Goal: Task Accomplishment & Management: Use online tool/utility

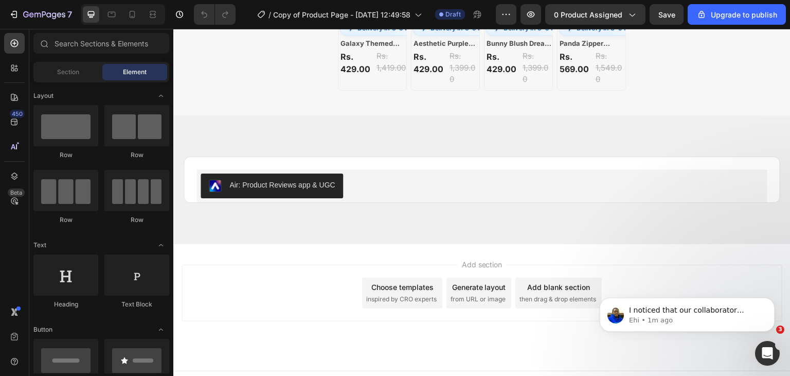
scroll to position [1233, 0]
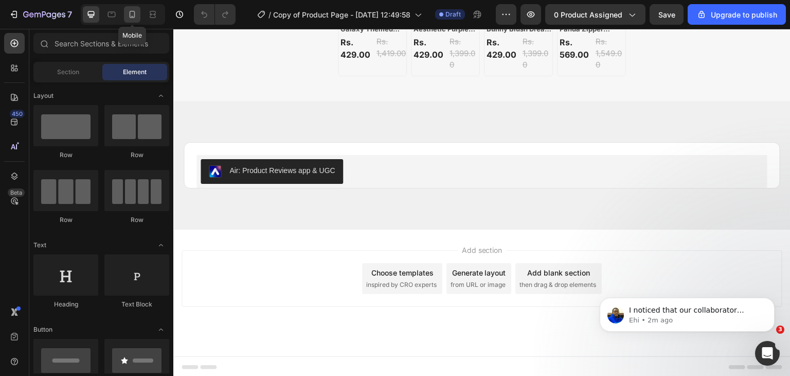
click at [129, 11] on icon at bounding box center [132, 14] width 10 height 10
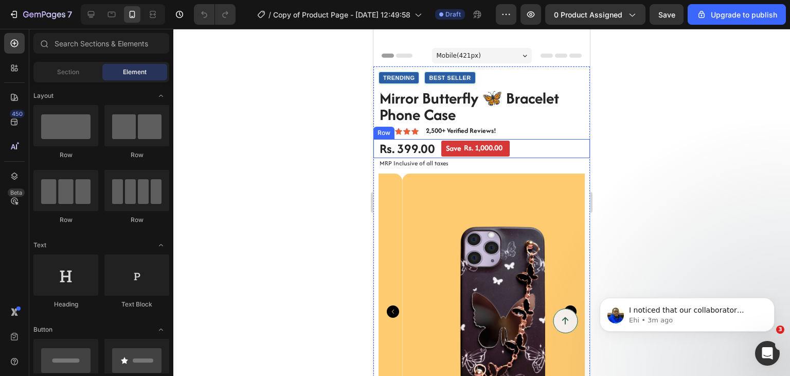
click at [519, 141] on div "Rs. 399.00 Product Price Product Price Save Rs. 1,000.00 Discount Tag Row" at bounding box center [482, 149] width 217 height 20
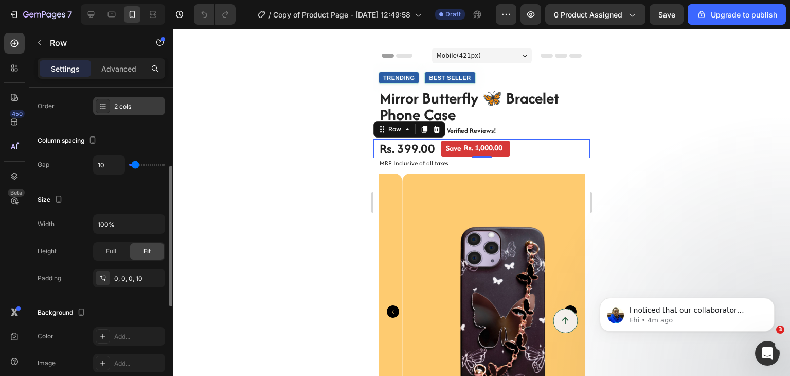
scroll to position [158, 0]
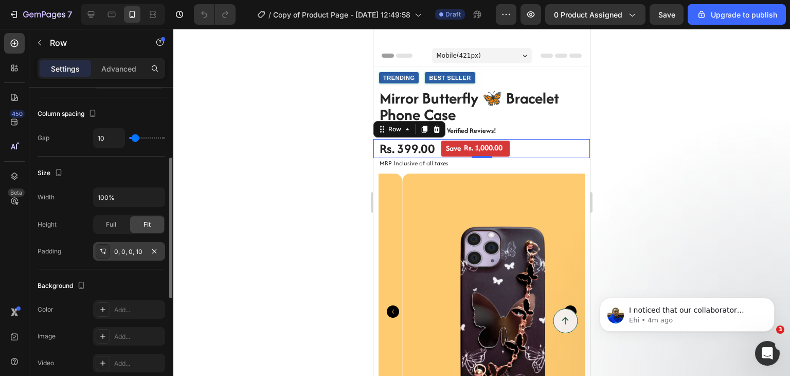
click at [127, 248] on div "0, 0, 0, 10" at bounding box center [129, 251] width 30 height 9
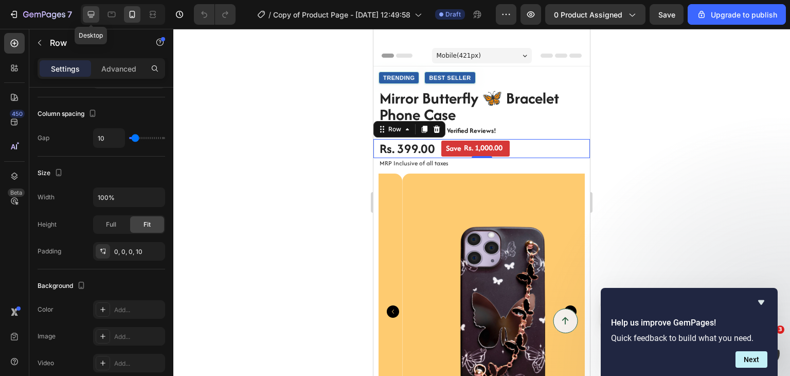
click at [87, 15] on icon at bounding box center [91, 14] width 10 height 10
type input "16"
type input "1200"
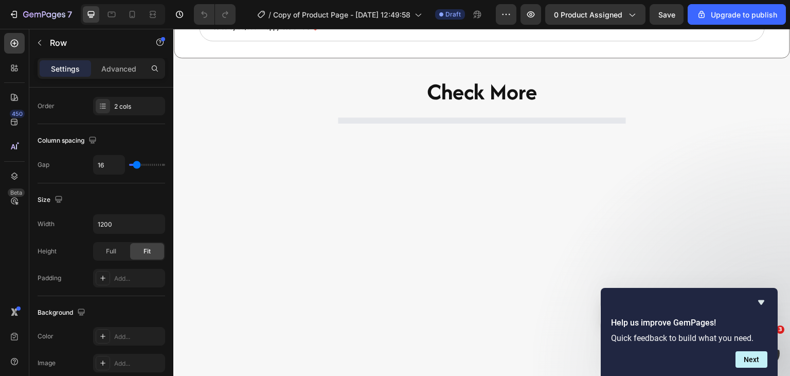
scroll to position [844, 0]
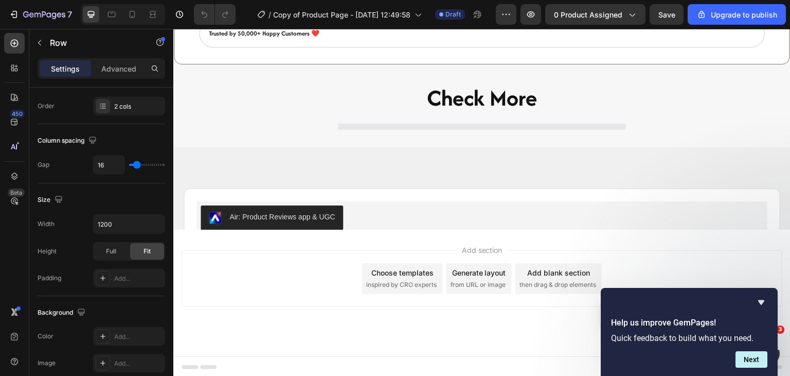
click at [251, 131] on div "Check More Heading Product List" at bounding box center [482, 105] width 494 height 49
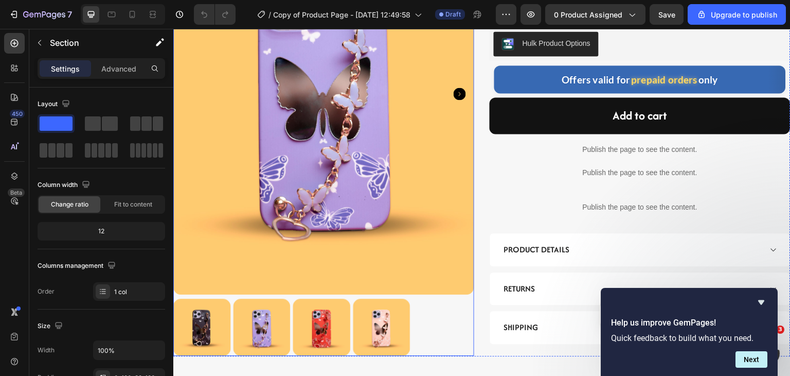
scroll to position [218, 0]
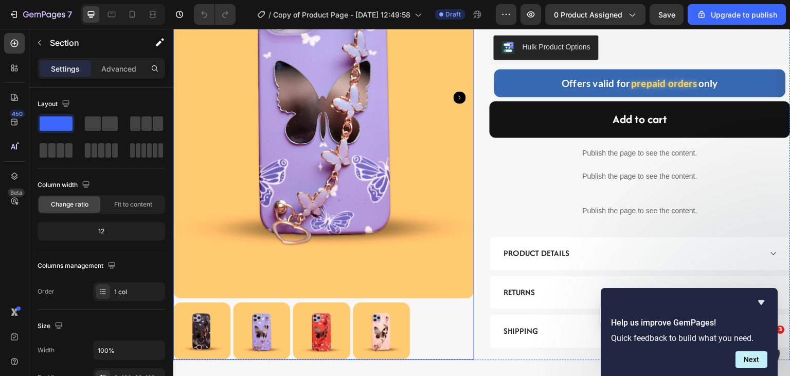
click at [317, 322] on img at bounding box center [321, 330] width 57 height 57
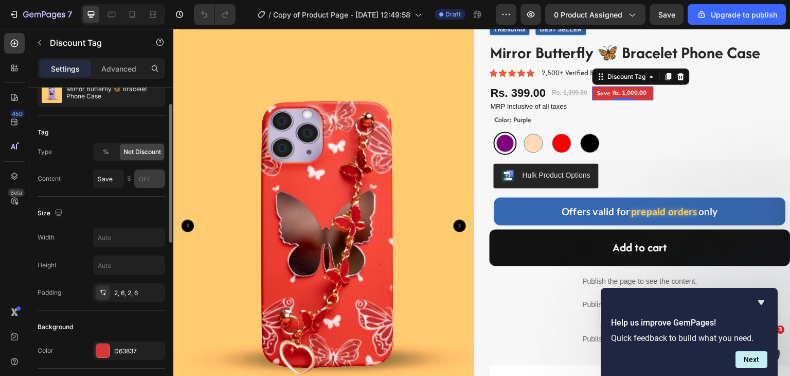
scroll to position [37, 0]
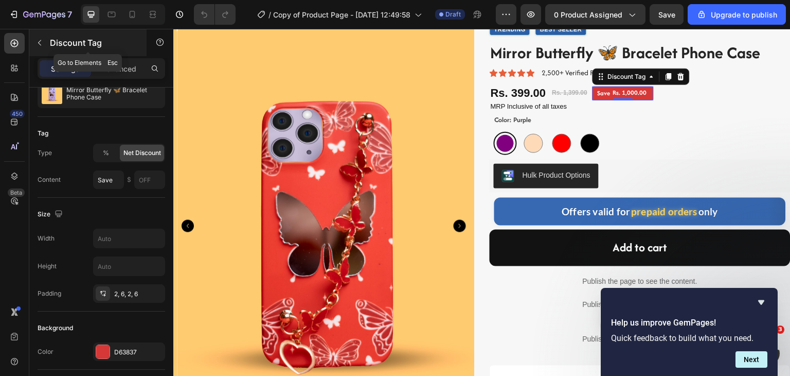
click at [46, 47] on button "button" at bounding box center [39, 42] width 16 height 16
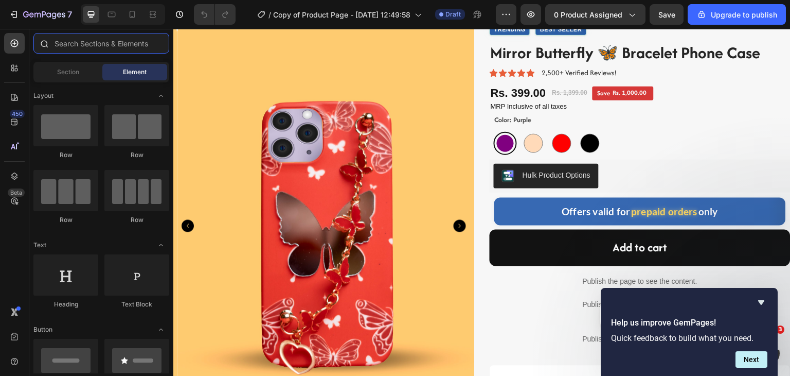
click at [65, 46] on input "text" at bounding box center [101, 43] width 136 height 21
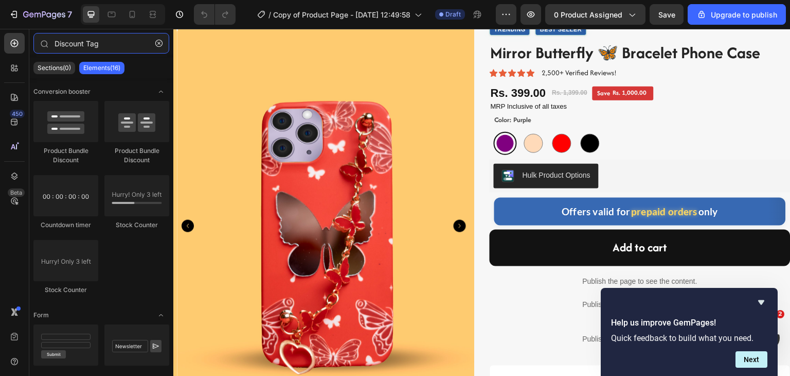
type input "Discount Tag"
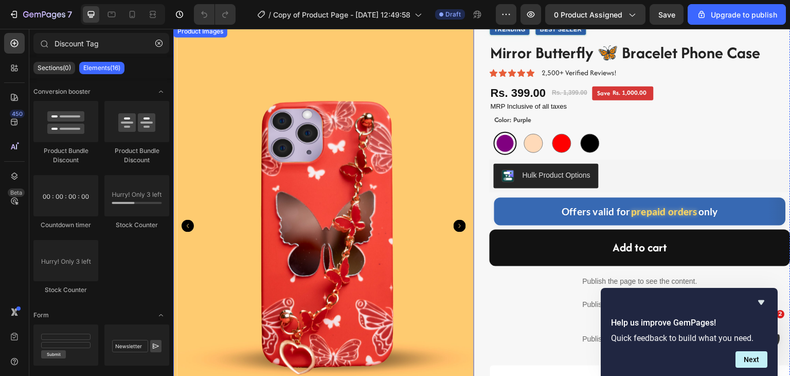
click at [456, 223] on icon "Carousel Next Arrow" at bounding box center [460, 226] width 12 height 12
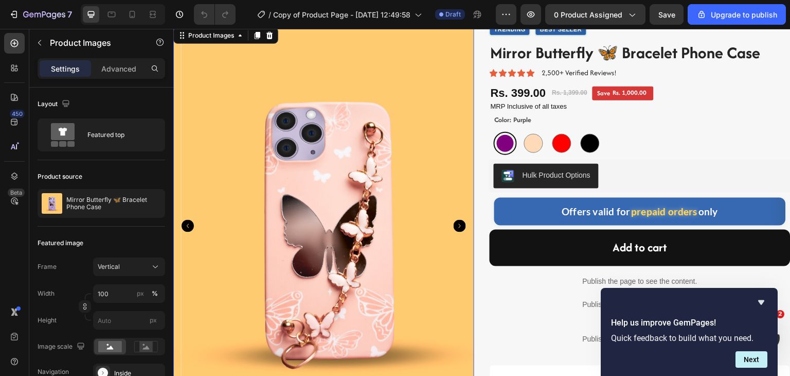
click at [456, 223] on icon "Carousel Next Arrow" at bounding box center [460, 226] width 12 height 12
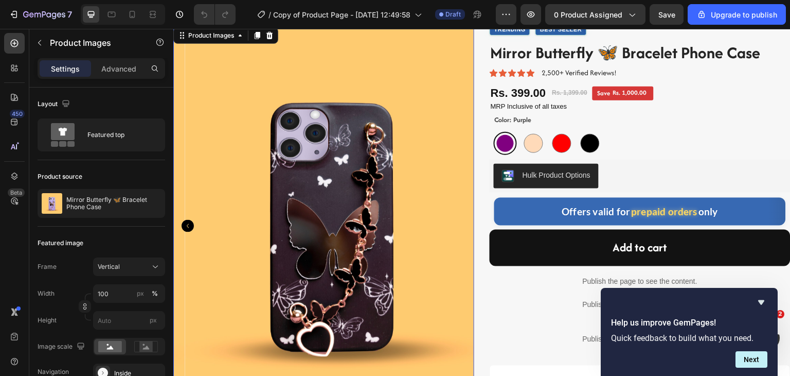
click at [456, 223] on img at bounding box center [335, 225] width 301 height 401
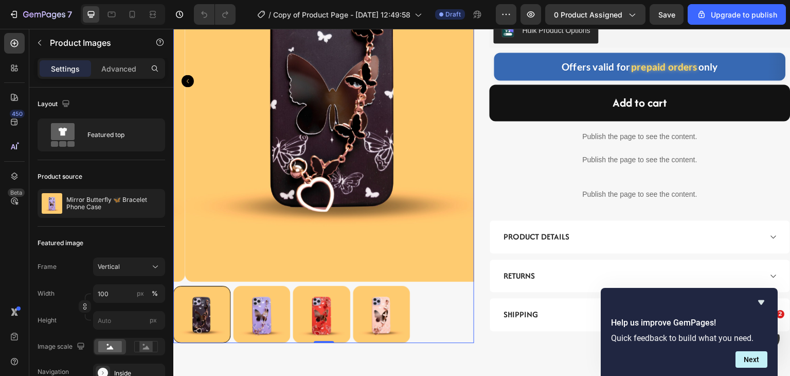
scroll to position [239, 0]
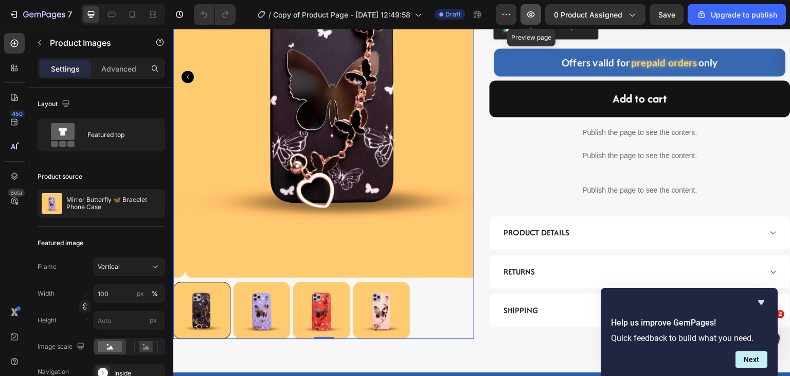
click at [532, 13] on icon "button" at bounding box center [531, 14] width 10 height 10
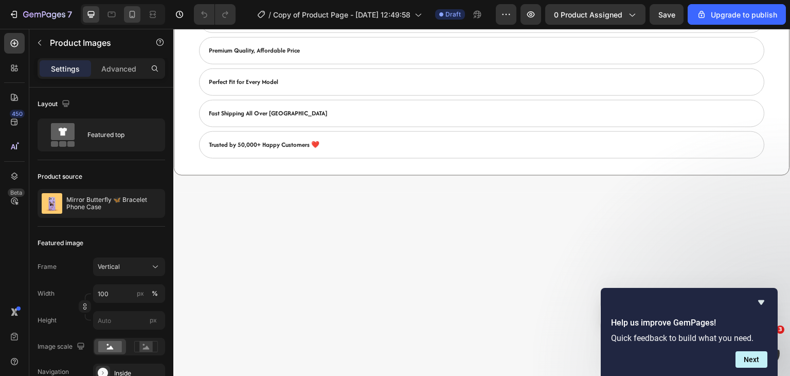
scroll to position [537, 0]
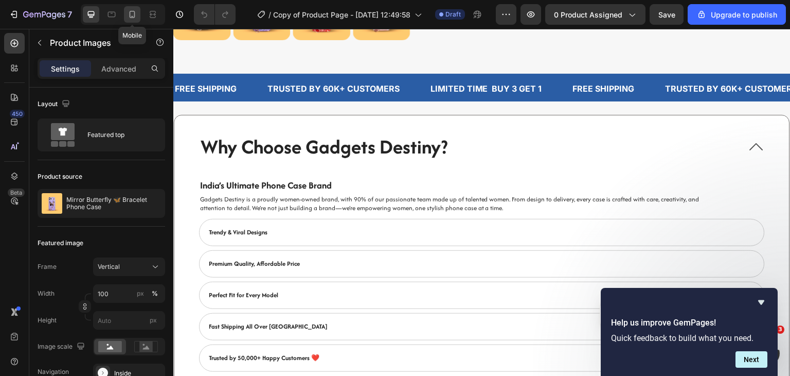
click at [131, 17] on icon at bounding box center [132, 14] width 10 height 10
type input "100"
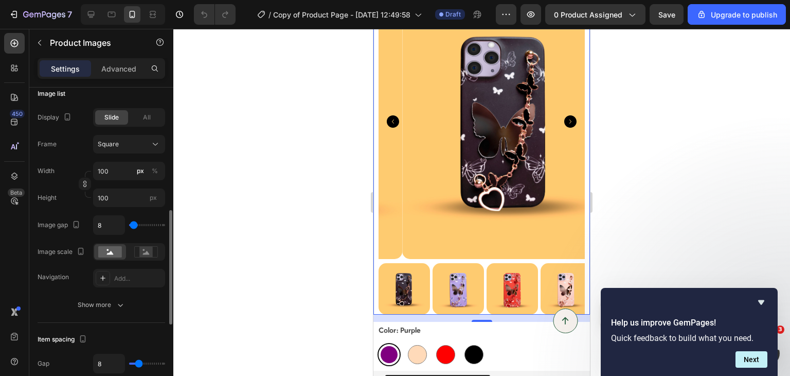
scroll to position [341, 0]
click at [127, 273] on div "Add..." at bounding box center [138, 277] width 48 height 9
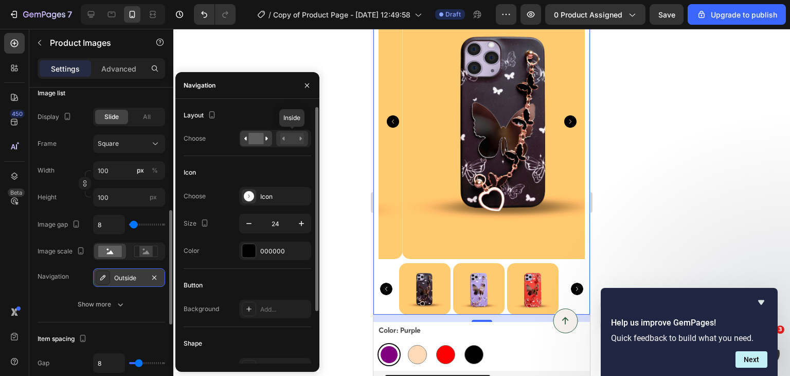
click at [283, 135] on rect at bounding box center [292, 138] width 24 height 11
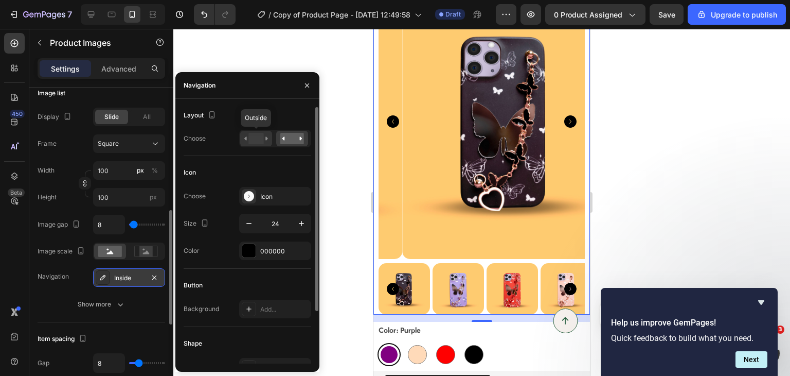
click at [256, 141] on rect at bounding box center [255, 138] width 15 height 11
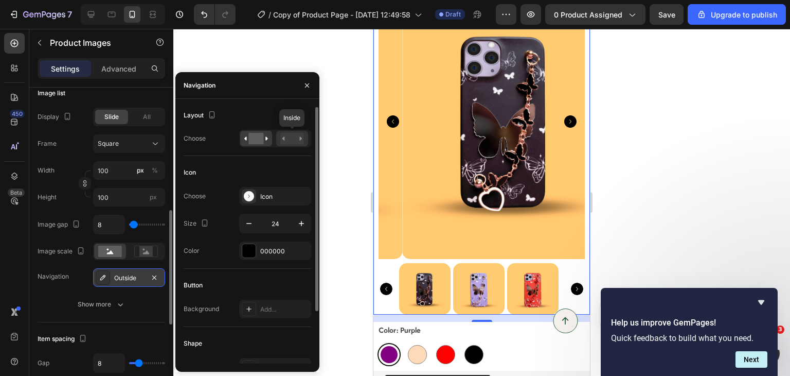
click at [294, 137] on rect at bounding box center [292, 138] width 24 height 11
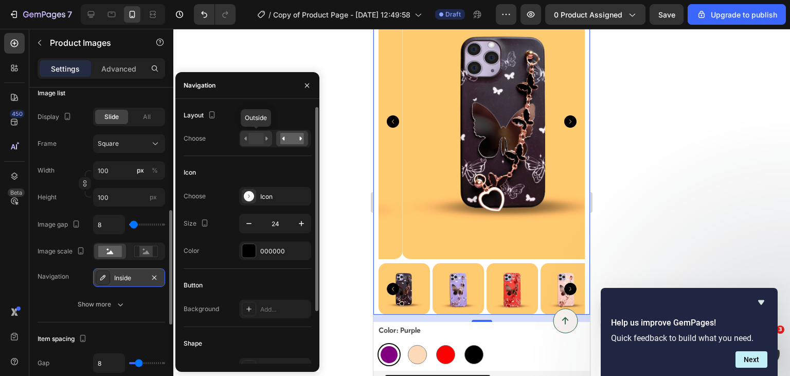
click at [257, 137] on rect at bounding box center [255, 138] width 15 height 11
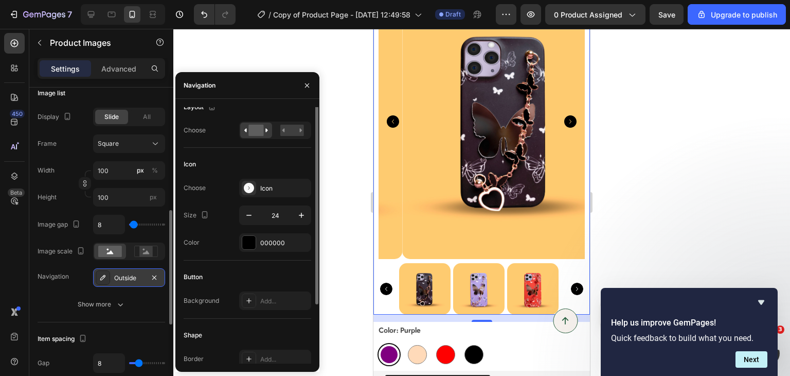
scroll to position [0, 0]
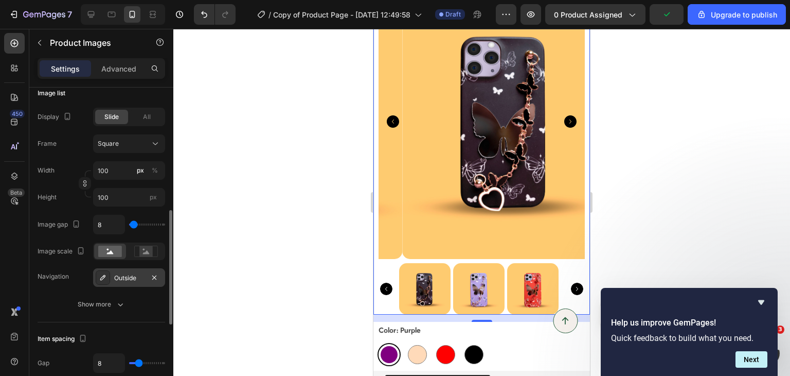
click at [564, 115] on icon "Carousel Next Arrow" at bounding box center [570, 121] width 12 height 12
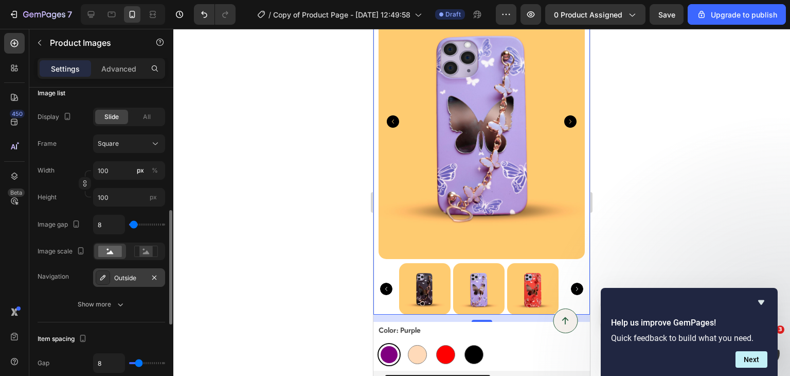
click at [394, 115] on icon "Carousel Back Arrow" at bounding box center [393, 121] width 12 height 12
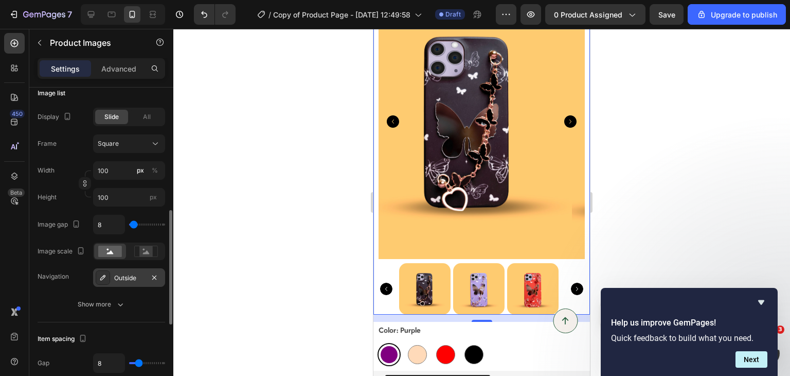
click at [394, 115] on icon "Carousel Back Arrow" at bounding box center [393, 121] width 12 height 12
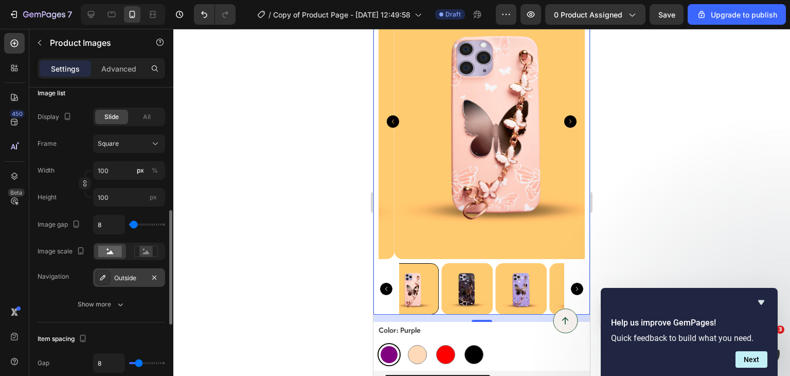
click at [394, 115] on icon "Carousel Back Arrow" at bounding box center [393, 121] width 12 height 12
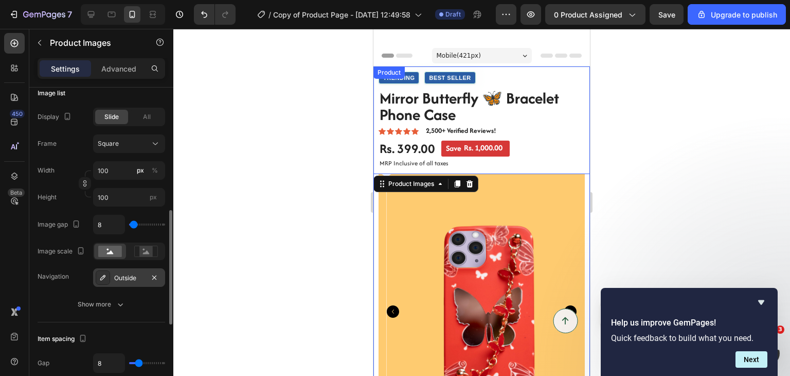
scroll to position [6, 0]
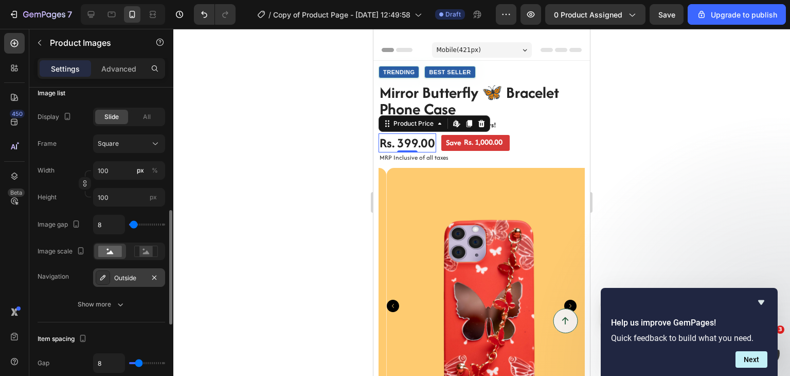
click at [426, 148] on div "Rs. 399.00" at bounding box center [408, 143] width 58 height 20
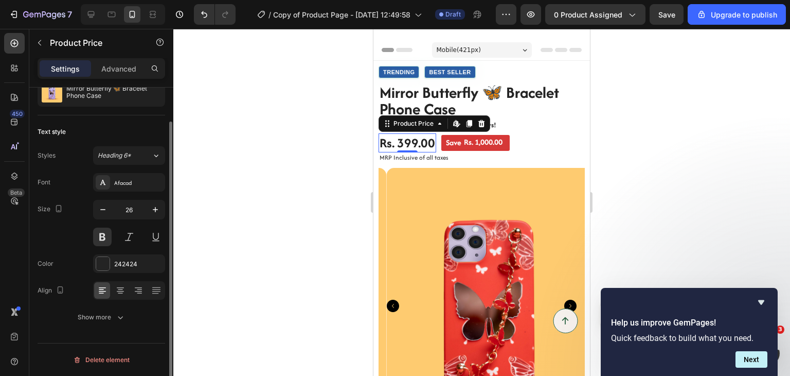
scroll to position [0, 0]
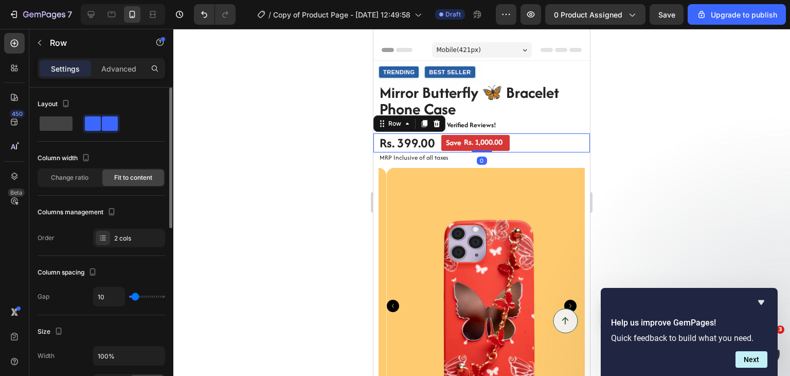
click at [437, 146] on div "Rs. 399.00 Product Price Product Price Save Rs. 1,000.00 Discount Tag Row 0" at bounding box center [482, 143] width 217 height 20
click at [125, 66] on p "Advanced" at bounding box center [118, 68] width 35 height 11
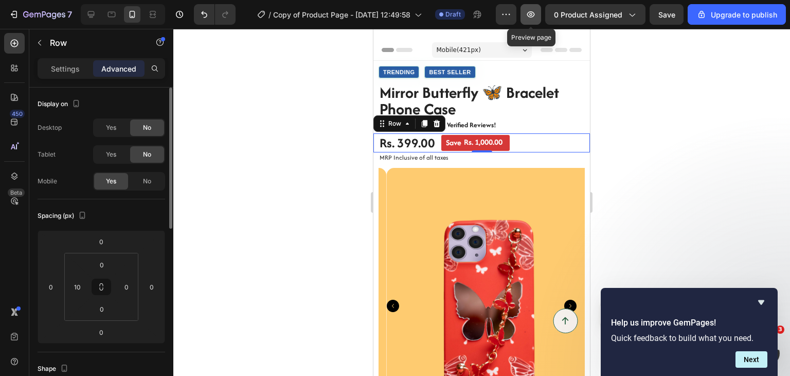
click at [539, 20] on button "button" at bounding box center [531, 14] width 21 height 21
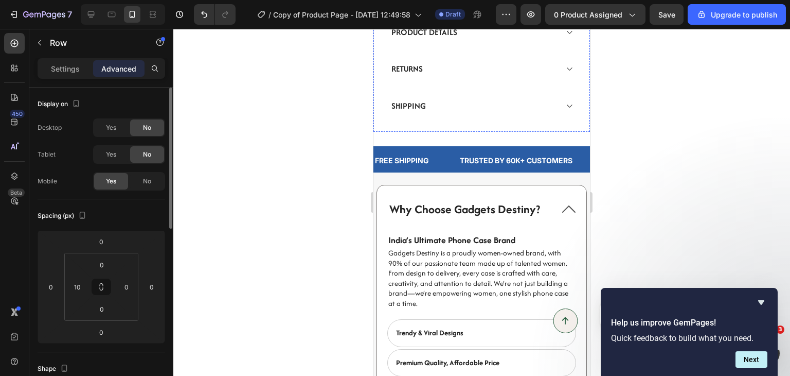
scroll to position [749, 0]
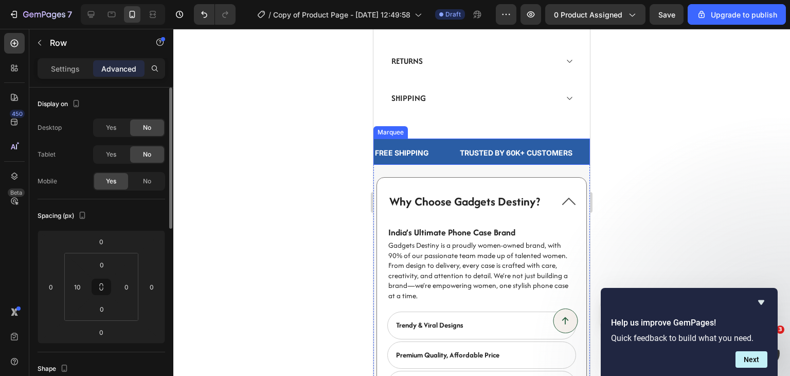
click at [439, 141] on div "FREE SHIPPING Text" at bounding box center [416, 152] width 85 height 23
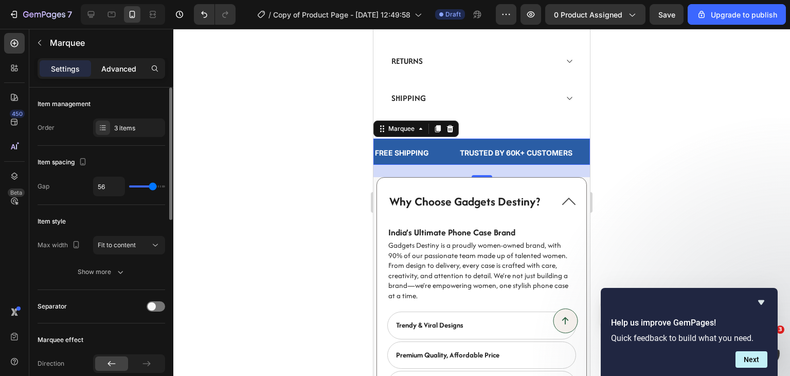
click at [130, 70] on p "Advanced" at bounding box center [118, 68] width 35 height 11
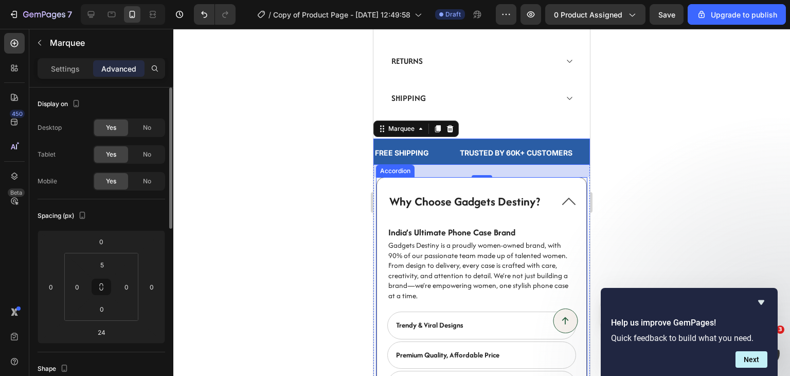
click at [544, 177] on div "Why Choose Gadgets Destiny?" at bounding box center [481, 201] width 209 height 48
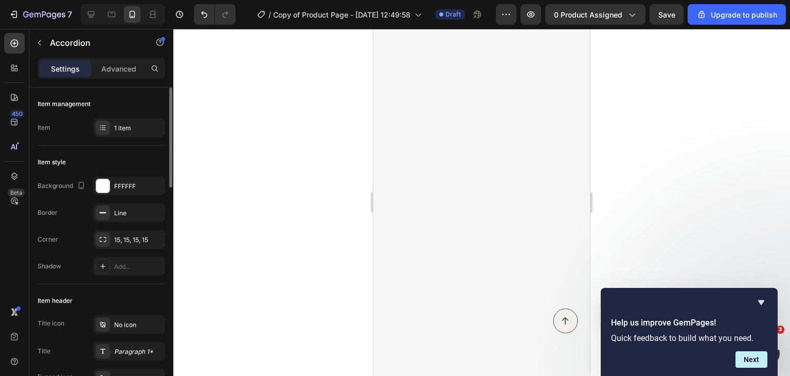
scroll to position [0, 0]
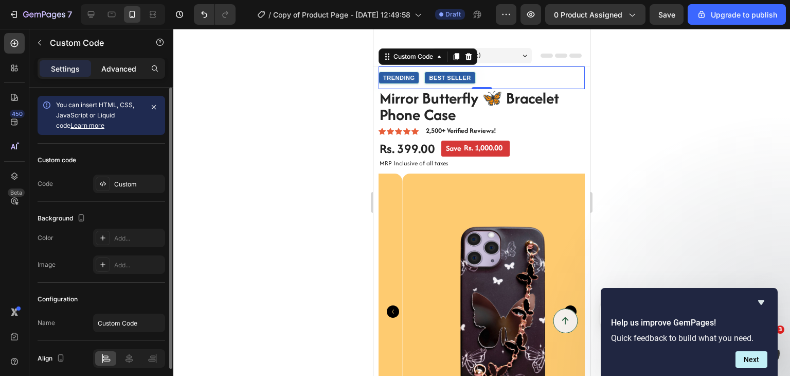
click at [119, 63] on p "Advanced" at bounding box center [118, 68] width 35 height 11
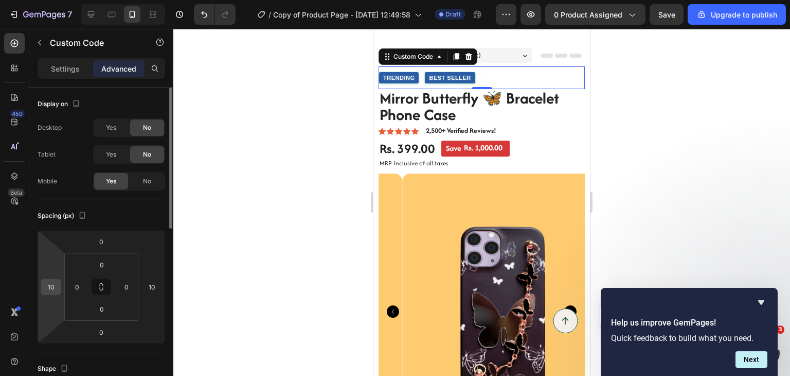
click at [45, 286] on input "10" at bounding box center [50, 286] width 15 height 15
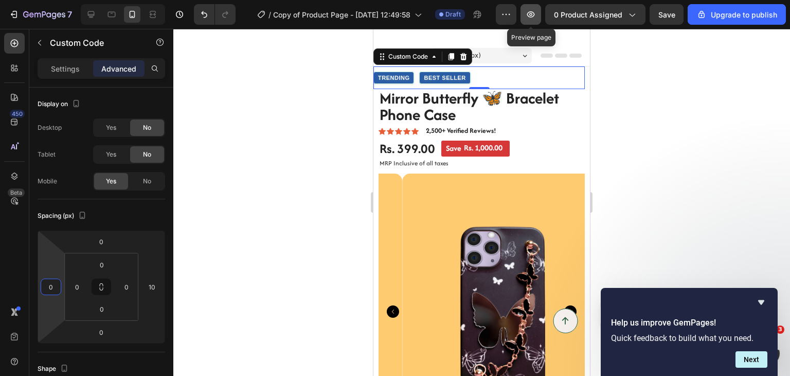
type input "0"
click at [529, 17] on icon "button" at bounding box center [531, 14] width 10 height 10
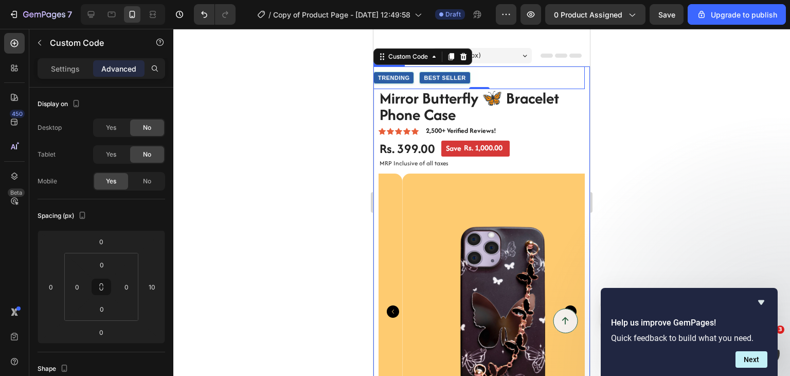
click at [578, 73] on div "Trending Best Seller Custom Code 0 Mirror Butterfly 🦋 Bracelet Phone Case Produ…" at bounding box center [482, 288] width 217 height 445
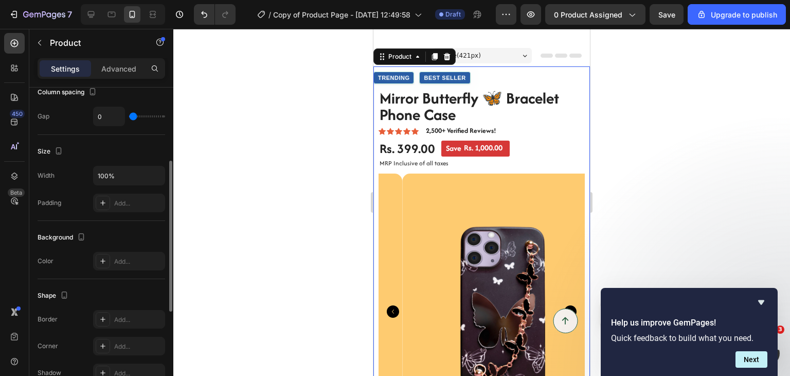
scroll to position [153, 0]
click at [127, 202] on div "Add..." at bounding box center [138, 202] width 48 height 9
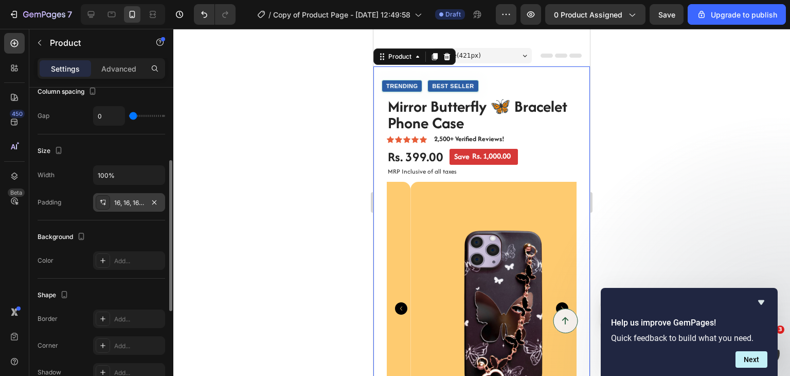
click at [148, 160] on div "Size Width 100% Padding 16, 16, 16, 16" at bounding box center [102, 177] width 128 height 86
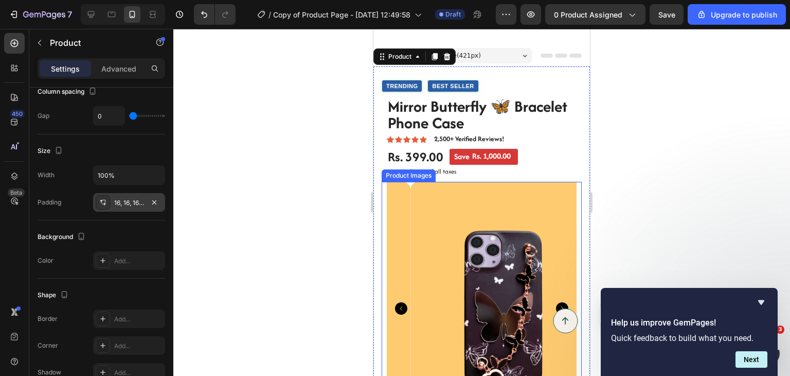
click at [384, 209] on div "Product Images" at bounding box center [482, 336] width 200 height 309
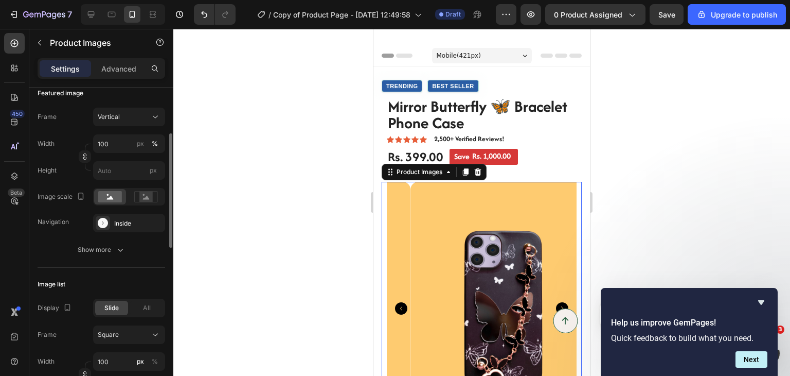
scroll to position [113, 0]
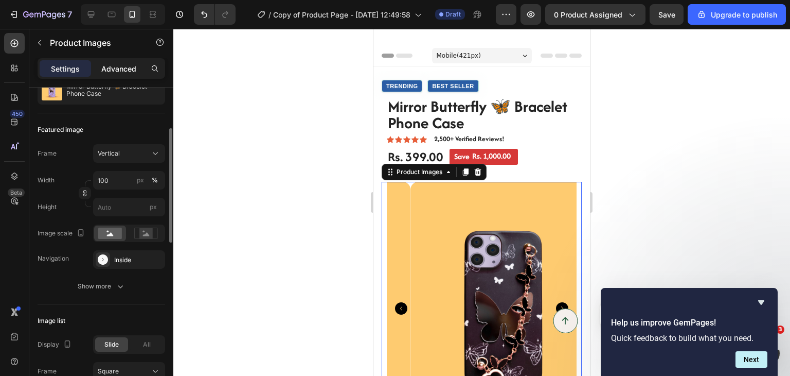
click at [124, 75] on div "Advanced" at bounding box center [118, 68] width 51 height 16
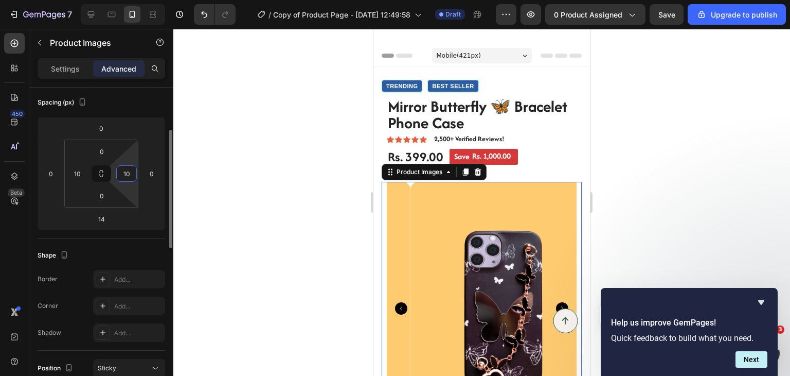
click at [128, 0] on html "7 / Copy of Product Page - Apr 28, 12:49:58 Draft Preview 0 product assigned Sa…" at bounding box center [395, 0] width 790 height 0
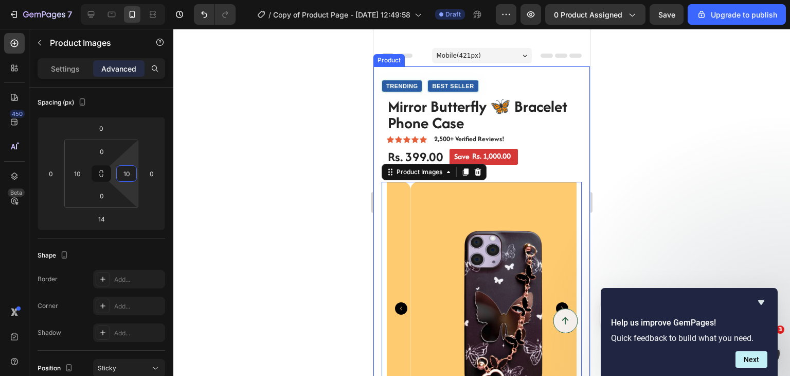
click at [386, 143] on div "Trending Best Seller Custom Code Mirror Butterfly 🦋 Bracelet Phone Case Product…" at bounding box center [482, 286] width 200 height 423
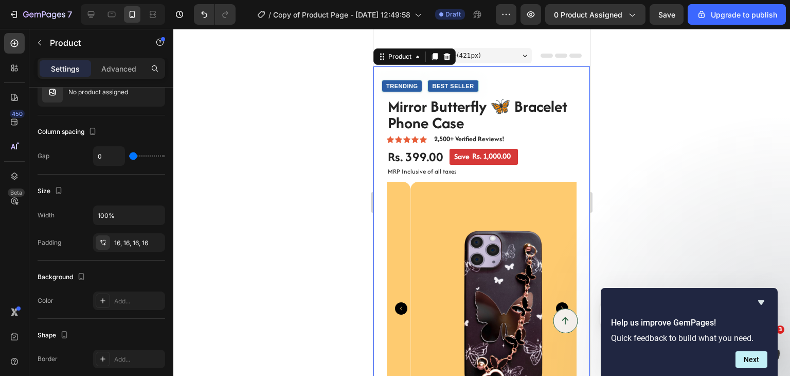
scroll to position [0, 0]
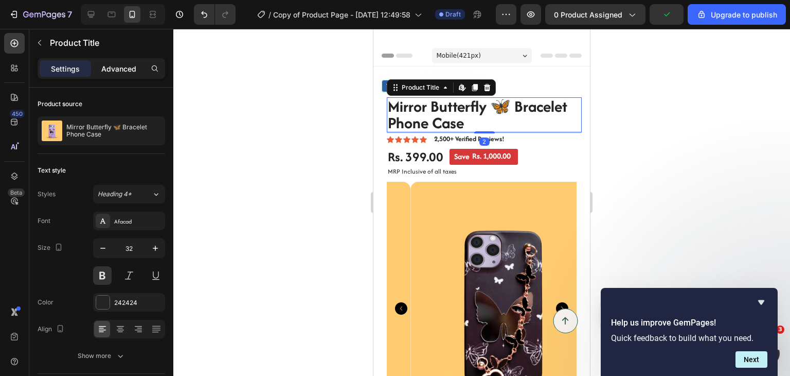
click at [122, 70] on p "Advanced" at bounding box center [118, 68] width 35 height 11
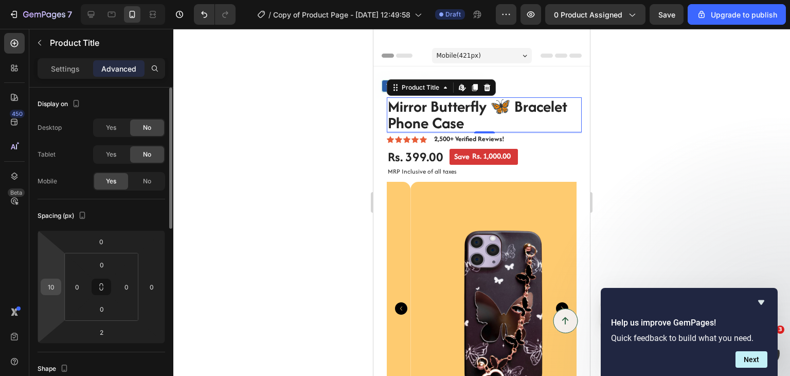
click at [50, 287] on input "10" at bounding box center [50, 286] width 15 height 15
type input "0"
click at [573, 149] on div "Rs. 399.00 Product Price Product Price Save Rs. 1,000.00 Discount Tag Row" at bounding box center [482, 157] width 200 height 20
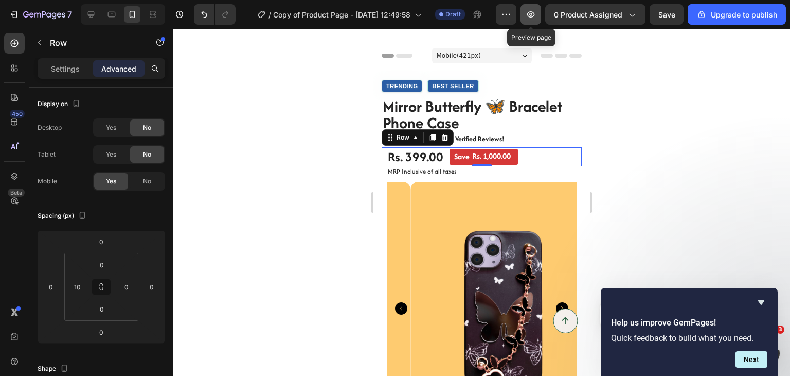
click at [535, 15] on icon "button" at bounding box center [531, 14] width 10 height 10
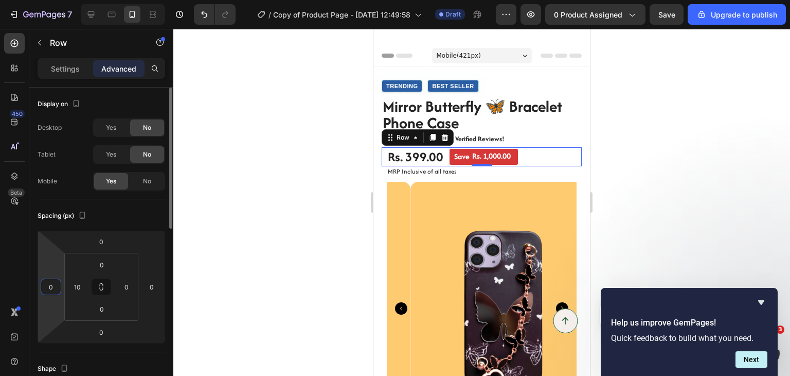
click at [53, 279] on input "0" at bounding box center [50, 286] width 15 height 15
type input "1"
type input "0"
click at [415, 121] on h1 "Mirror Butterfly 🦋 Bracelet Phone Case" at bounding box center [482, 114] width 200 height 35
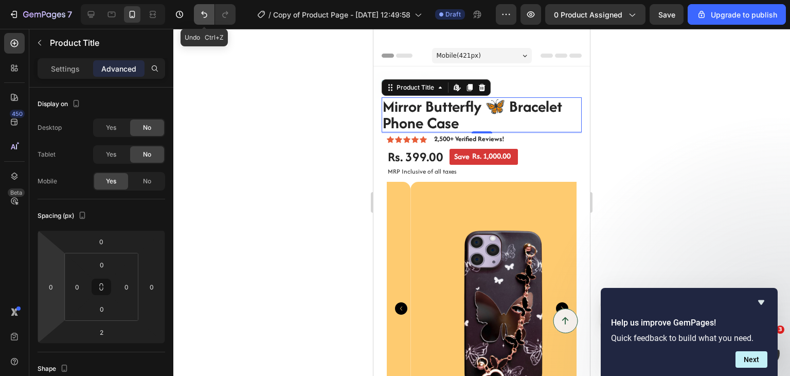
click at [203, 13] on icon "Undo/Redo" at bounding box center [204, 14] width 6 height 7
type input "10"
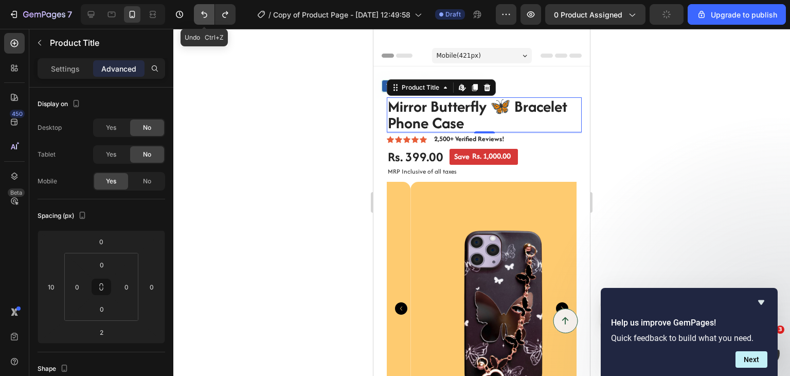
click at [203, 13] on icon "Undo/Redo" at bounding box center [204, 14] width 6 height 7
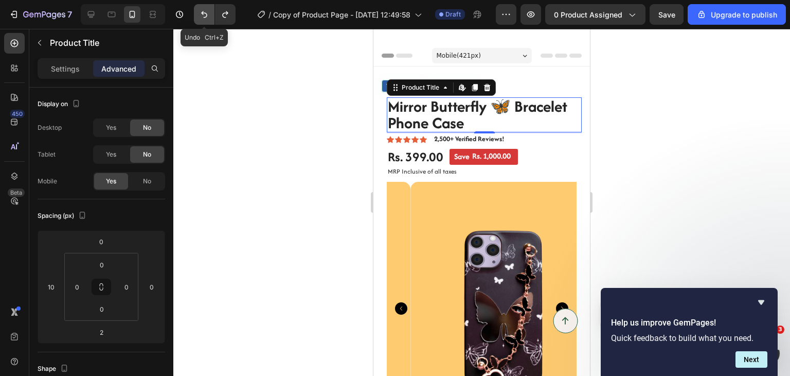
click at [203, 13] on icon "Undo/Redo" at bounding box center [204, 14] width 6 height 7
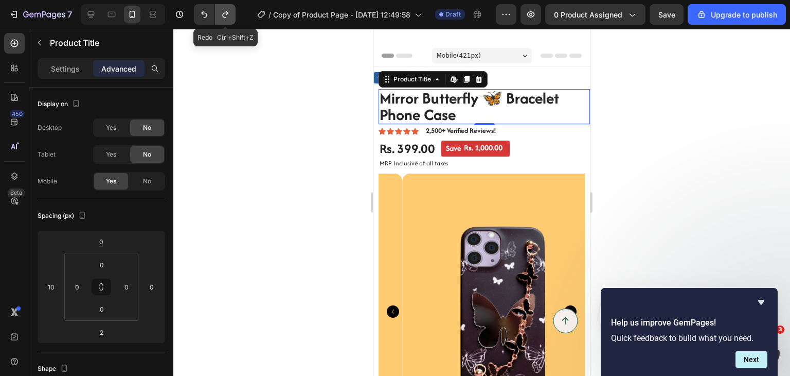
click at [223, 9] on icon "Undo/Redo" at bounding box center [225, 14] width 10 height 10
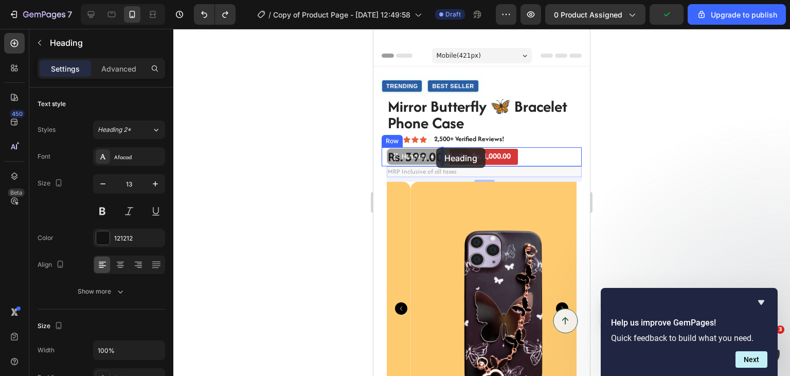
drag, startPoint x: 428, startPoint y: 168, endPoint x: 429, endPoint y: 151, distance: 17.0
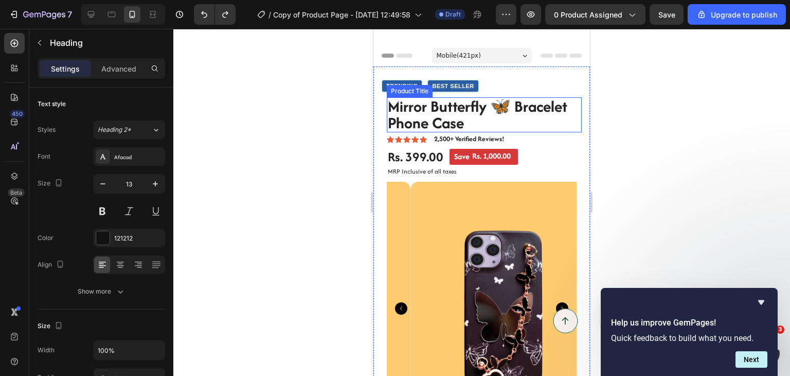
click at [430, 120] on h1 "Mirror Butterfly 🦋 Bracelet Phone Case" at bounding box center [484, 114] width 195 height 35
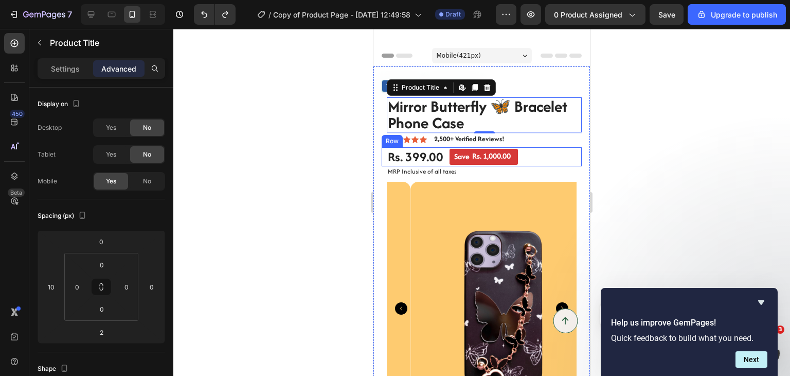
click at [447, 154] on div "Rs. 399.00 Product Price Product Price Save Rs. 1,000.00 Discount Tag Row" at bounding box center [482, 157] width 200 height 20
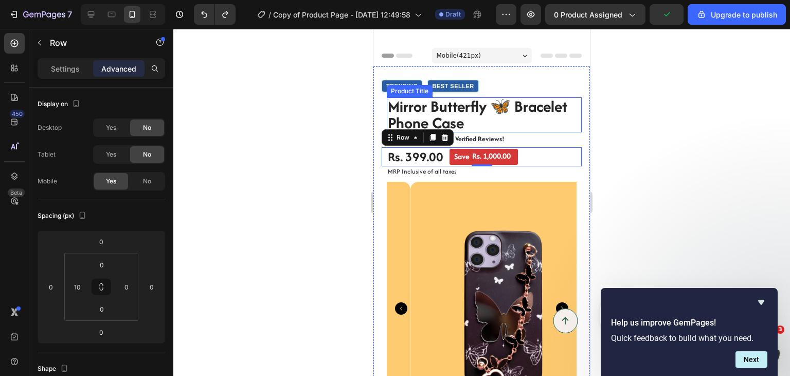
click at [447, 118] on h1 "Mirror Butterfly 🦋 Bracelet Phone Case" at bounding box center [484, 114] width 195 height 35
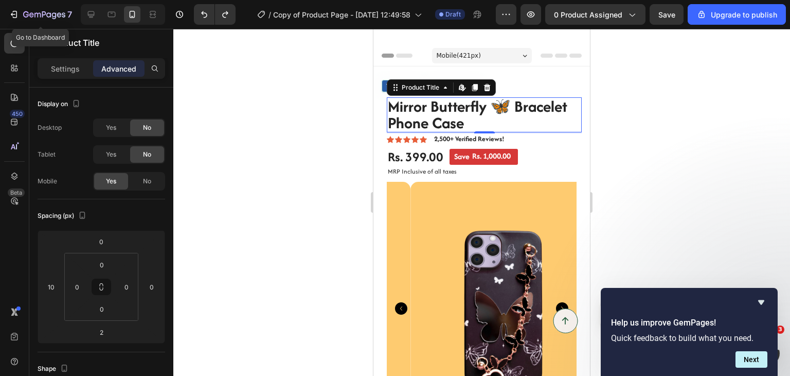
click at [6, 4] on div "7" at bounding box center [40, 14] width 73 height 21
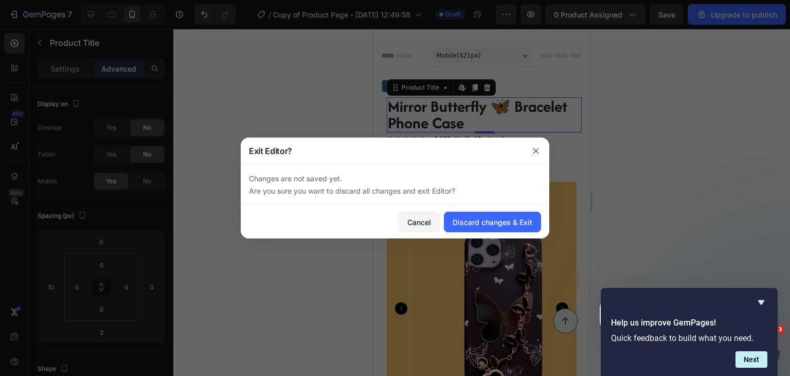
click at [32, 22] on div at bounding box center [395, 188] width 790 height 376
click at [32, 22] on button "7" at bounding box center [40, 14] width 73 height 21
click at [534, 149] on icon "button" at bounding box center [536, 151] width 6 height 6
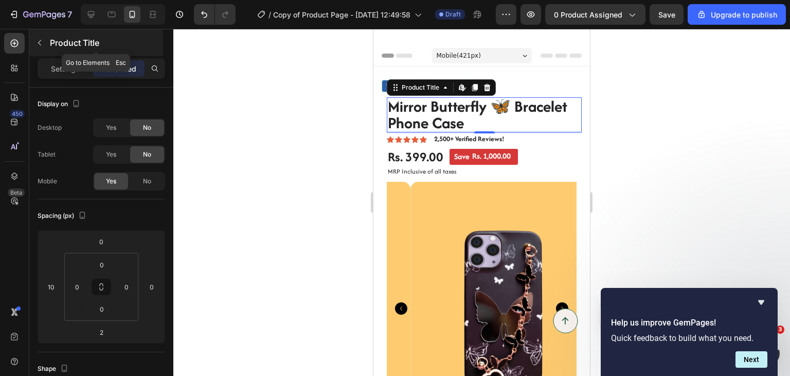
click at [123, 44] on p "Product Title" at bounding box center [105, 43] width 111 height 12
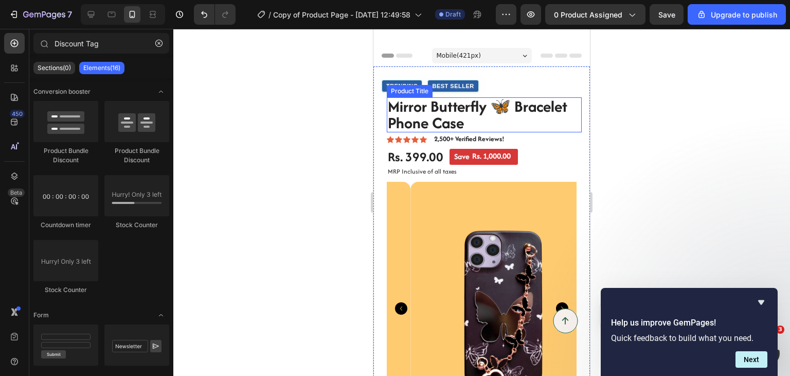
click at [470, 112] on h1 "Mirror Butterfly 🦋 Bracelet Phone Case" at bounding box center [484, 114] width 195 height 35
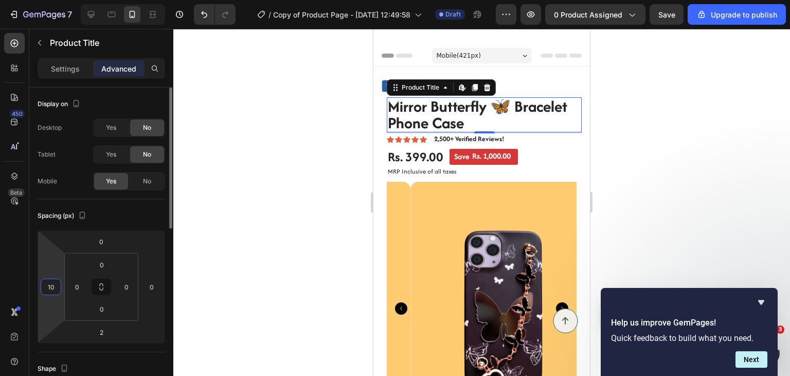
click at [54, 287] on input "10" at bounding box center [50, 286] width 15 height 15
type input "0"
click at [531, 145] on div "Icon Icon Icon Icon Icon Icon List 2,500+ Verified Reviews! Text Block Row" at bounding box center [487, 138] width 200 height 11
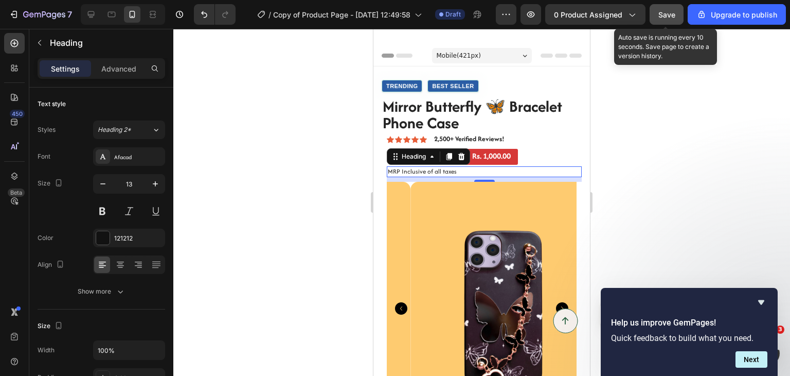
click at [669, 14] on span "Save" at bounding box center [667, 14] width 17 height 9
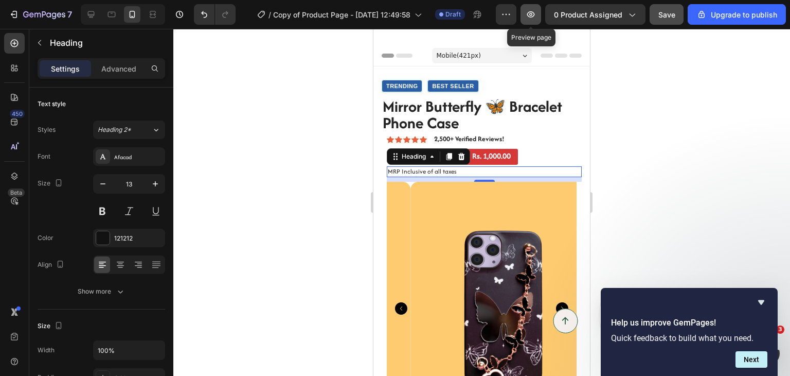
click at [535, 13] on icon "button" at bounding box center [531, 14] width 10 height 10
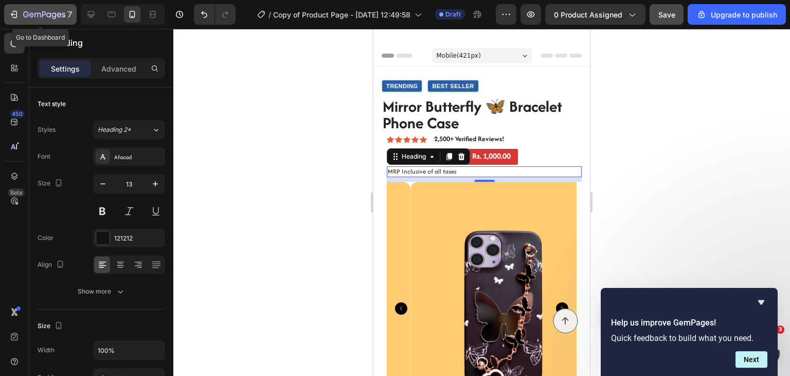
click at [34, 17] on icon "button" at bounding box center [37, 15] width 6 height 5
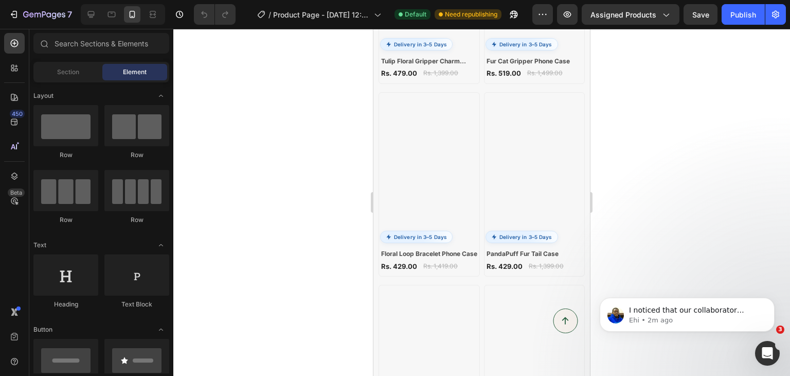
scroll to position [1911, 0]
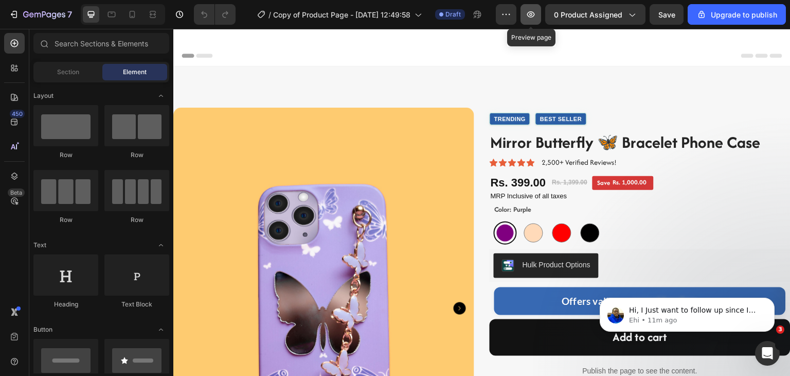
click at [534, 16] on icon "button" at bounding box center [531, 14] width 10 height 10
click at [535, 17] on icon "button" at bounding box center [531, 14] width 8 height 6
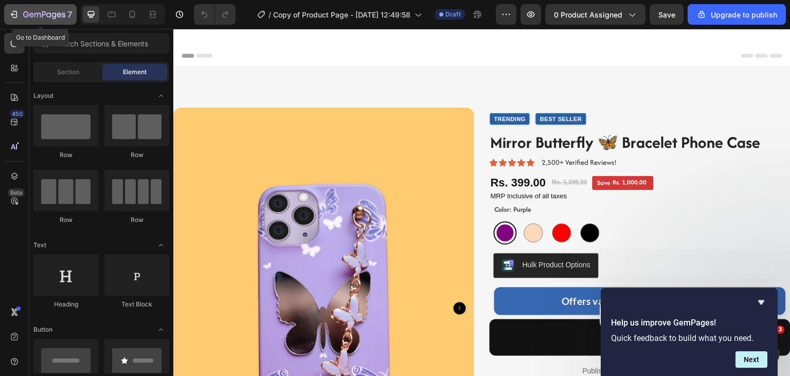
click at [56, 12] on icon "button" at bounding box center [44, 15] width 42 height 9
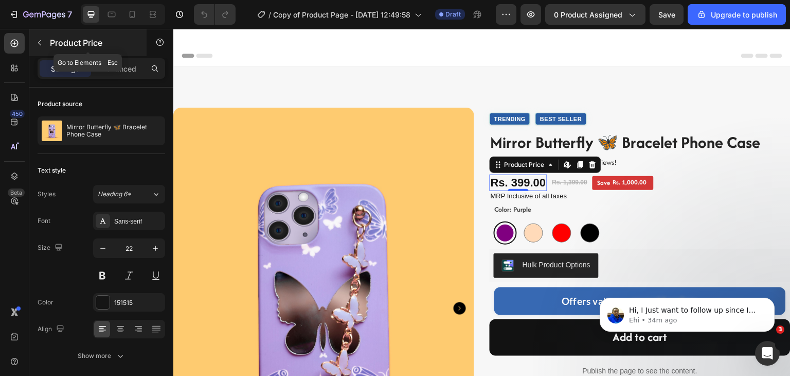
click at [42, 45] on icon "button" at bounding box center [39, 43] width 8 height 8
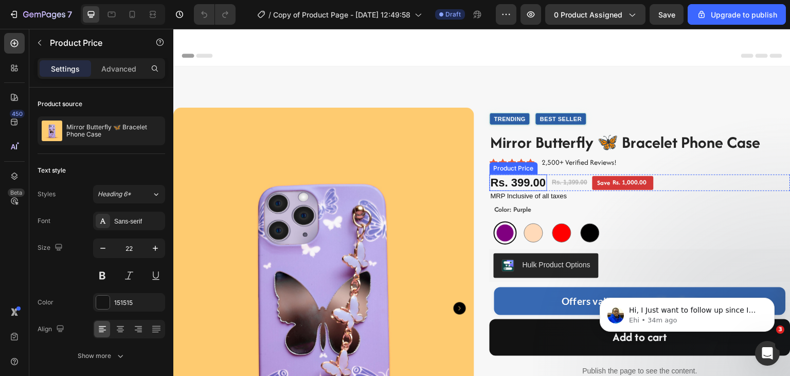
click at [514, 182] on div "Rs. 399.00" at bounding box center [519, 182] width 58 height 17
